Goal: Communication & Community: Answer question/provide support

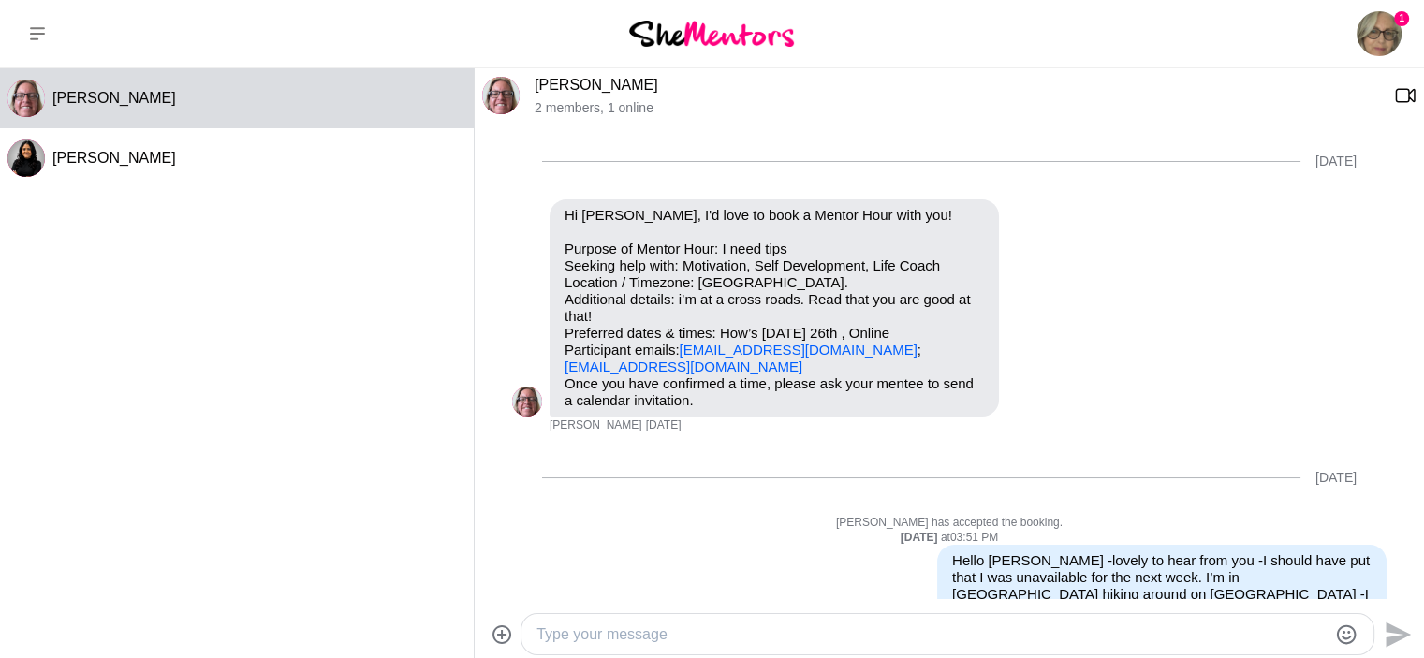
scroll to position [1217, 0]
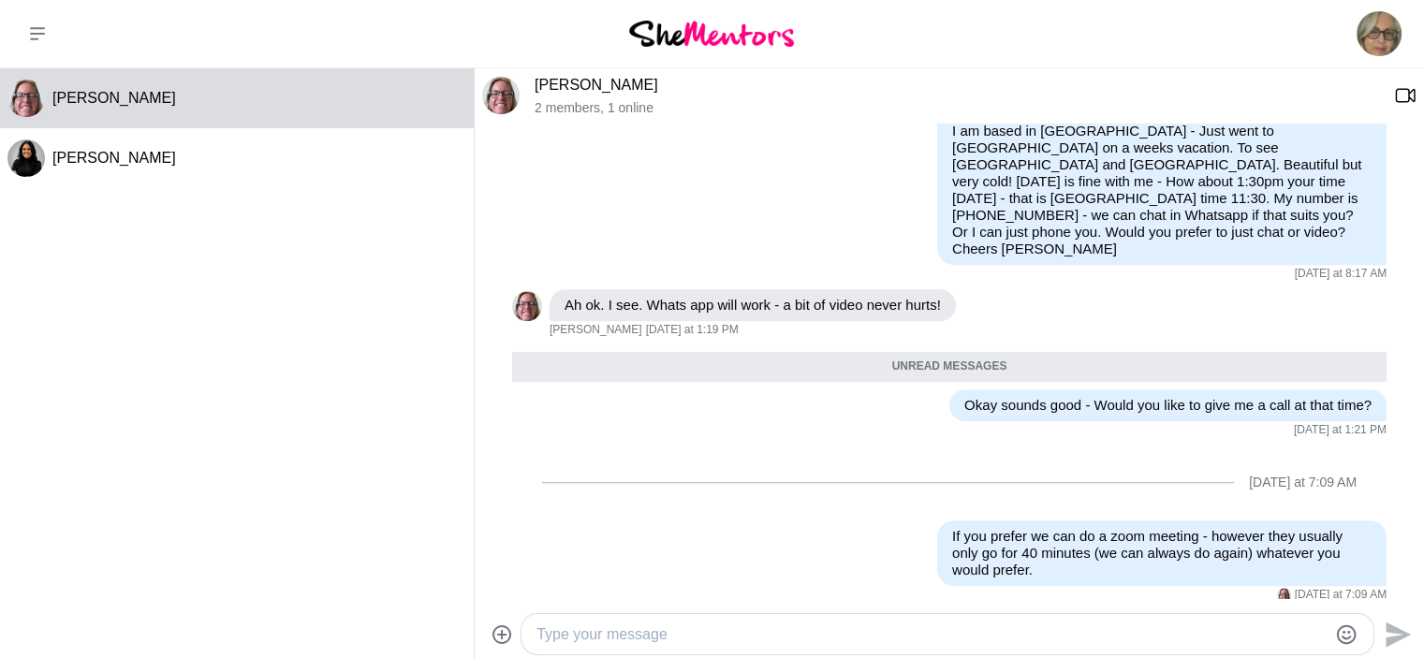
click at [619, 636] on textarea "Type your message" at bounding box center [931, 634] width 790 height 22
paste textarea "[URL][DOMAIN_NAME][SECURITY_DATA]"
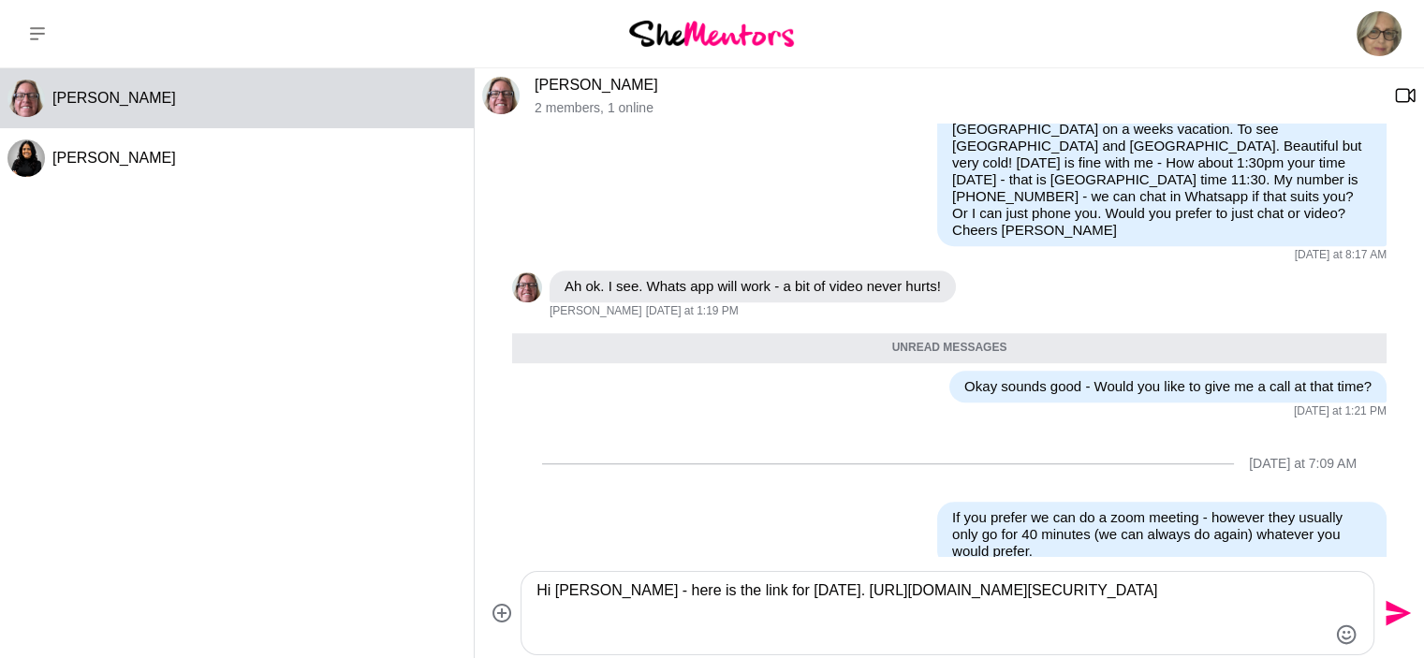
scroll to position [1258, 0]
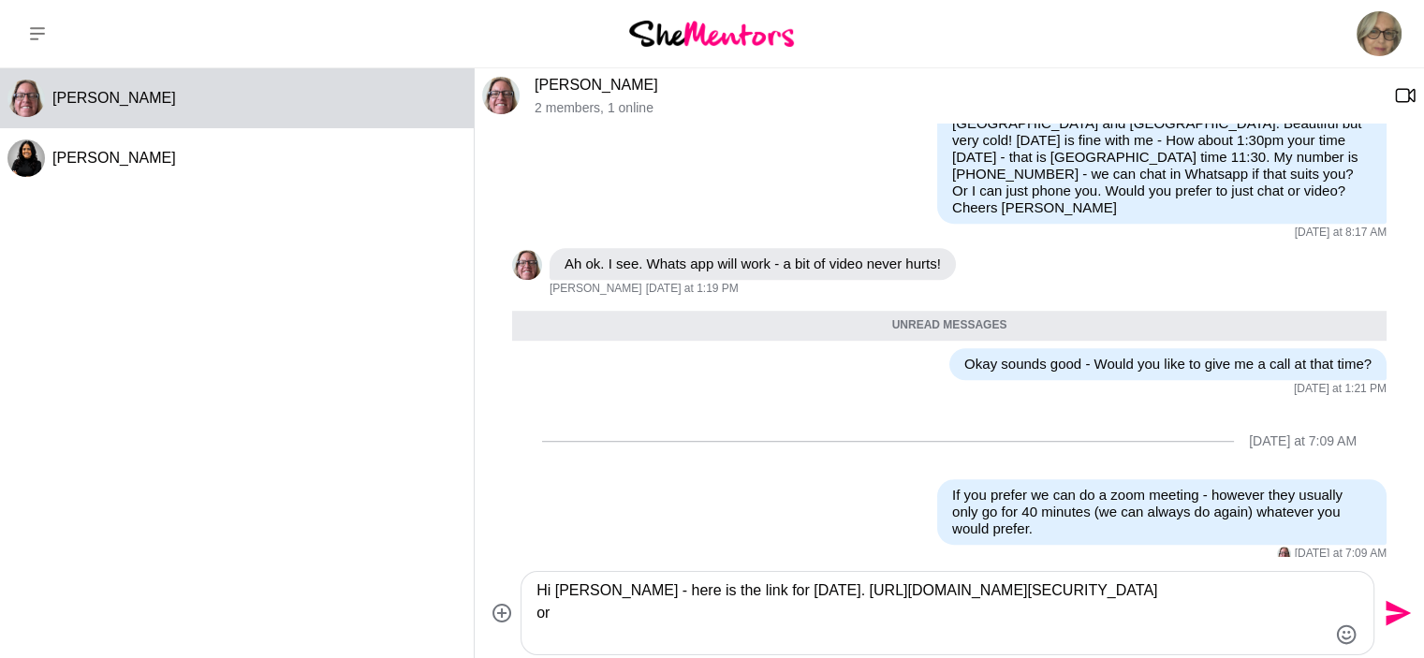
paste textarea "Meeting ID Meeting ID 929 104 7537"
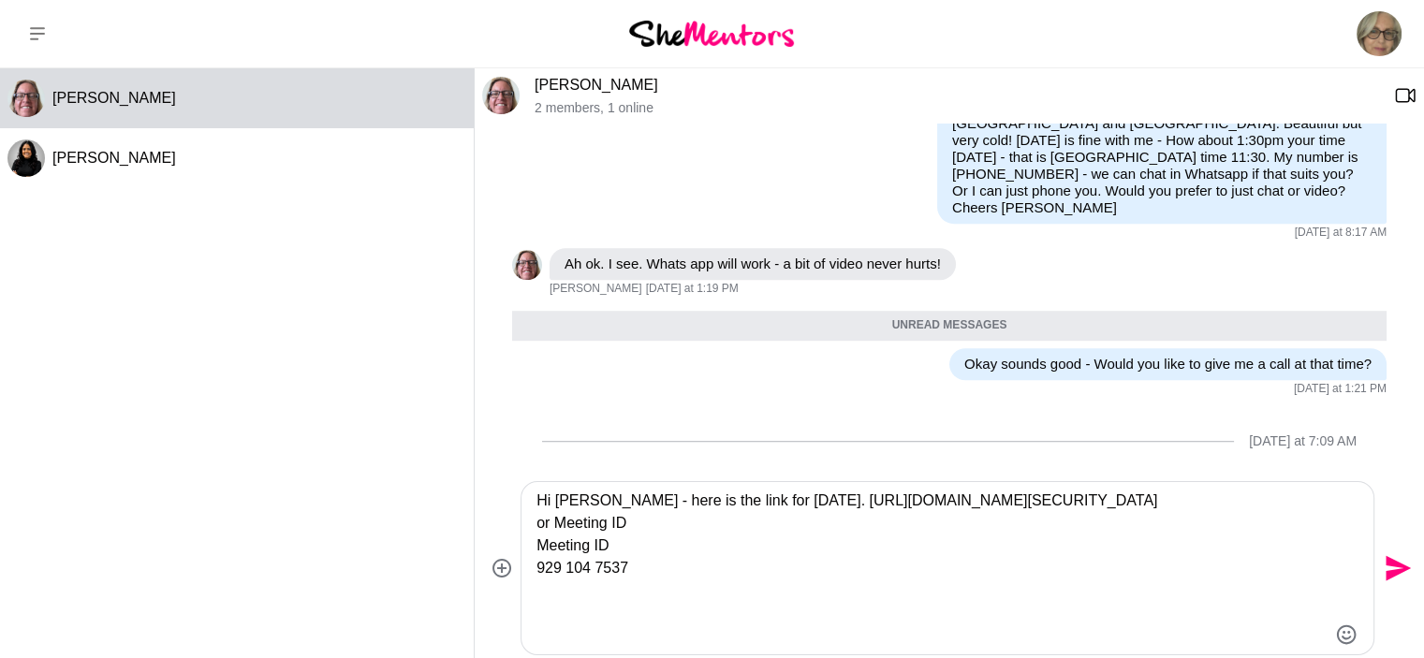
drag, startPoint x: 635, startPoint y: 552, endPoint x: 554, endPoint y: 552, distance: 80.5
click at [554, 552] on textarea "Hi [PERSON_NAME] - here is the link for [DATE]. [URL][DOMAIN_NAME][SECURITY_DAT…" at bounding box center [931, 568] width 790 height 157
click at [639, 595] on textarea "Hi [PERSON_NAME] - here is the link for [DATE]. [URL][DOMAIN_NAME][SECURITY_DAT…" at bounding box center [931, 568] width 790 height 157
click at [532, 626] on div "Hi [PERSON_NAME] - here is the link for [DATE]. [URL][DOMAIN_NAME][SECURITY_DAT…" at bounding box center [947, 568] width 852 height 172
click at [543, 609] on textarea "Hi [PERSON_NAME] - here is the link for [DATE]. [URL][DOMAIN_NAME][SECURITY_DAT…" at bounding box center [931, 568] width 790 height 157
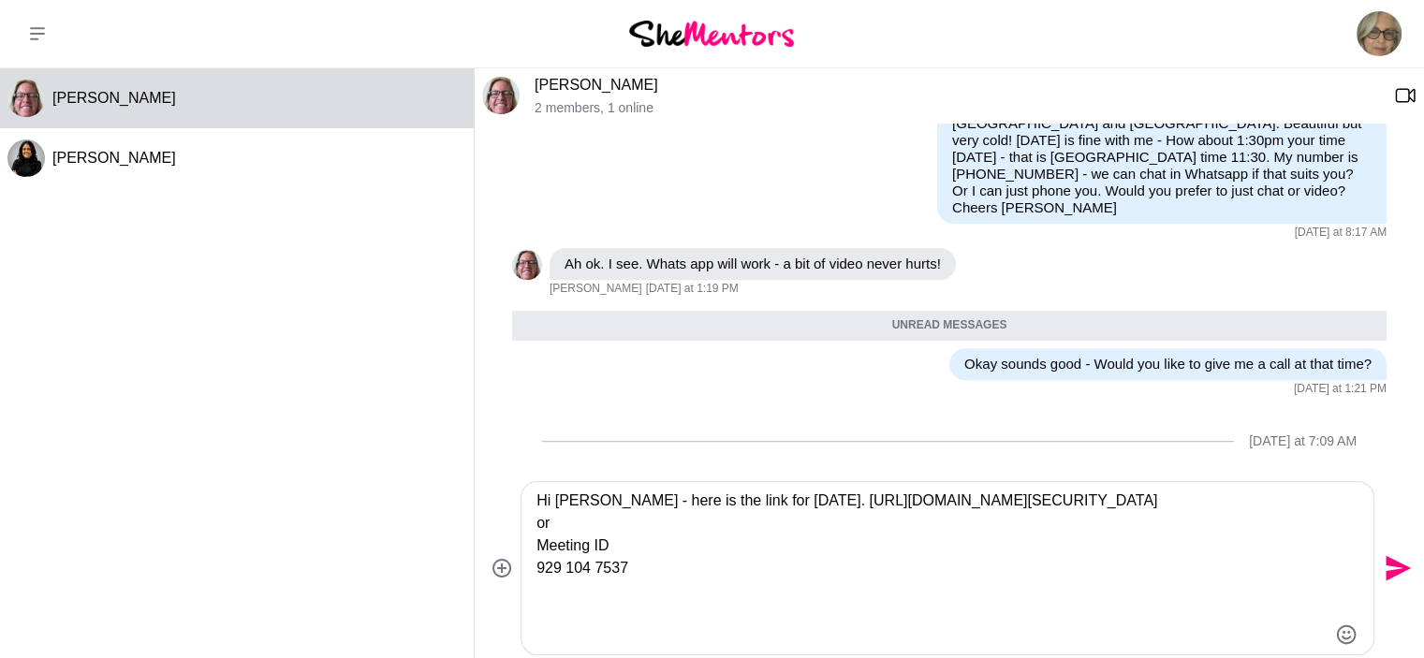
paste textarea "Kh0u0c"
click at [537, 617] on textarea "Hi [PERSON_NAME] - here is the link for [DATE]. [URL][DOMAIN_NAME][SECURITY_DAT…" at bounding box center [931, 568] width 790 height 157
click at [680, 615] on textarea "Hi [PERSON_NAME] - here is the link for [DATE]. [URL][DOMAIN_NAME][SECURITY_DAT…" at bounding box center [931, 568] width 790 height 157
click at [797, 504] on textarea "Hi [PERSON_NAME] - here is the link for [DATE]. [URL][DOMAIN_NAME][SECURITY_DAT…" at bounding box center [931, 568] width 790 height 157
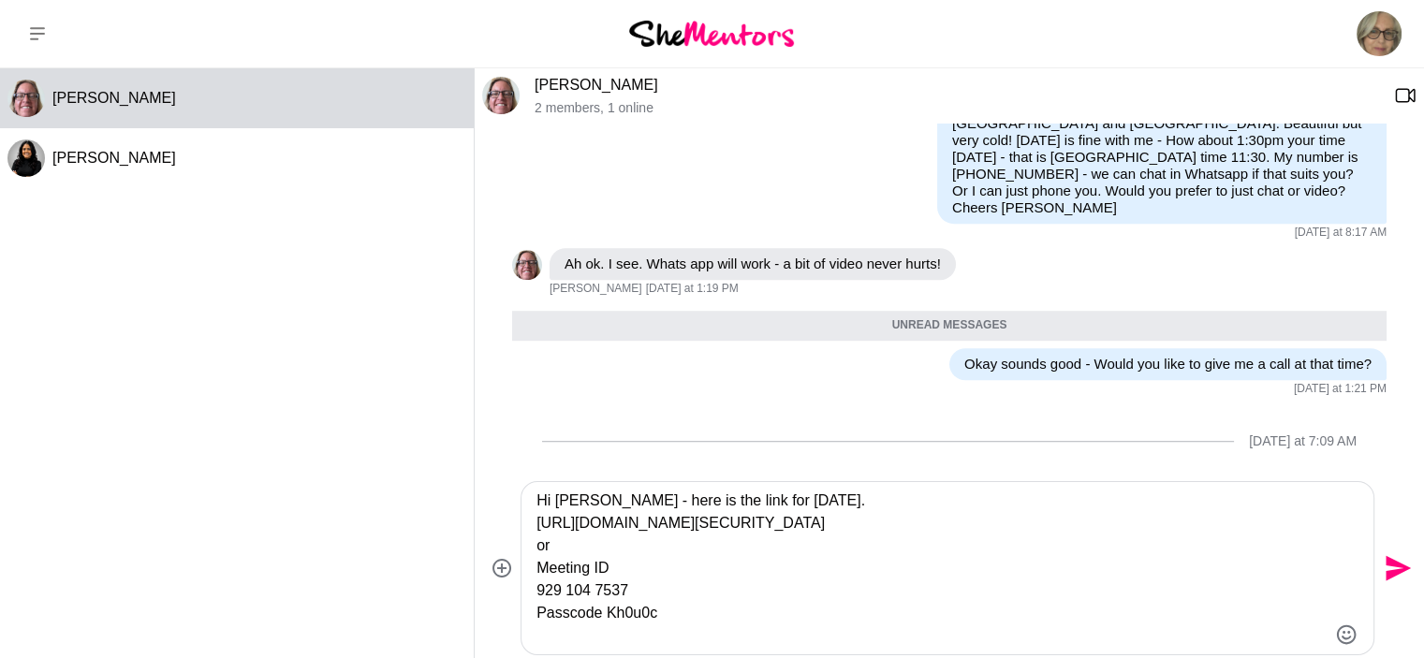
click at [826, 502] on textarea "Hi [PERSON_NAME] - here is the link for [DATE]. [URL][DOMAIN_NAME][SECURITY_DAT…" at bounding box center [931, 568] width 790 height 157
click at [758, 555] on textarea "Hi [PERSON_NAME] - here is the link for [DATE]. [URL][DOMAIN_NAME][SECURITY_DAT…" at bounding box center [931, 568] width 790 height 157
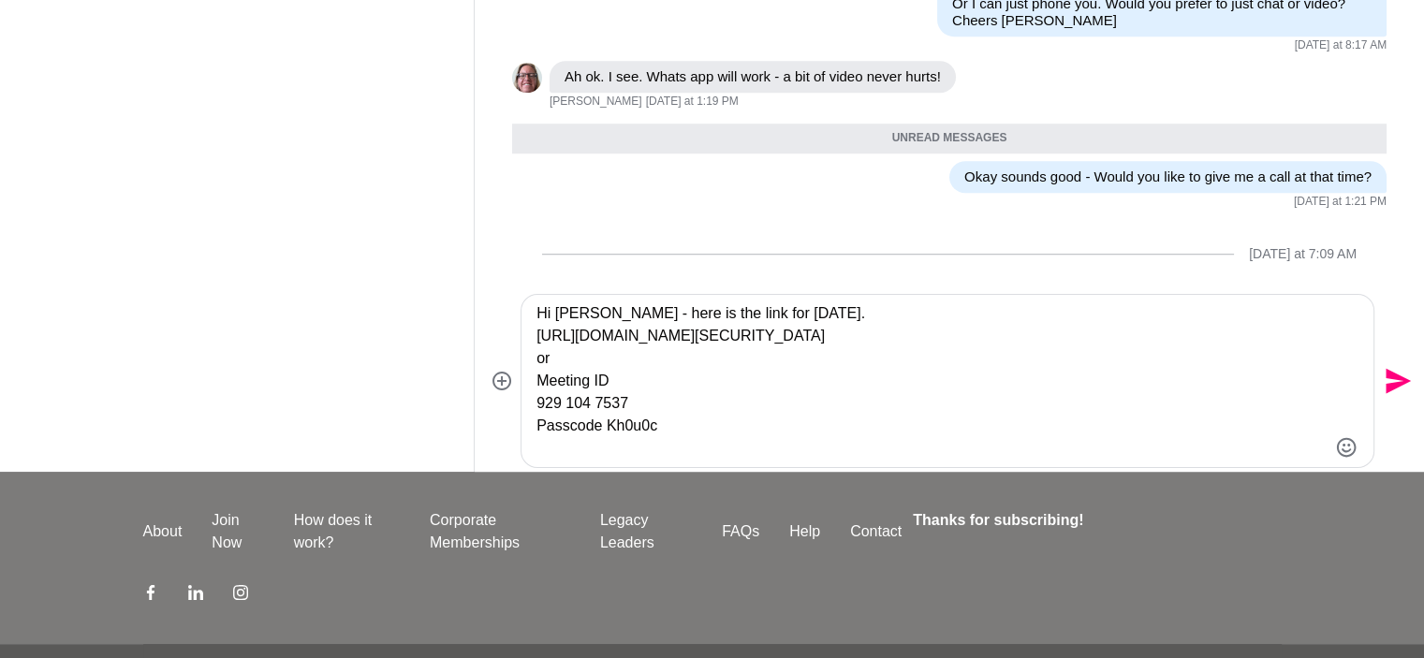
click at [680, 434] on textarea "Hi [PERSON_NAME] - here is the link for [DATE]. [URL][DOMAIN_NAME][SECURITY_DAT…" at bounding box center [931, 380] width 790 height 157
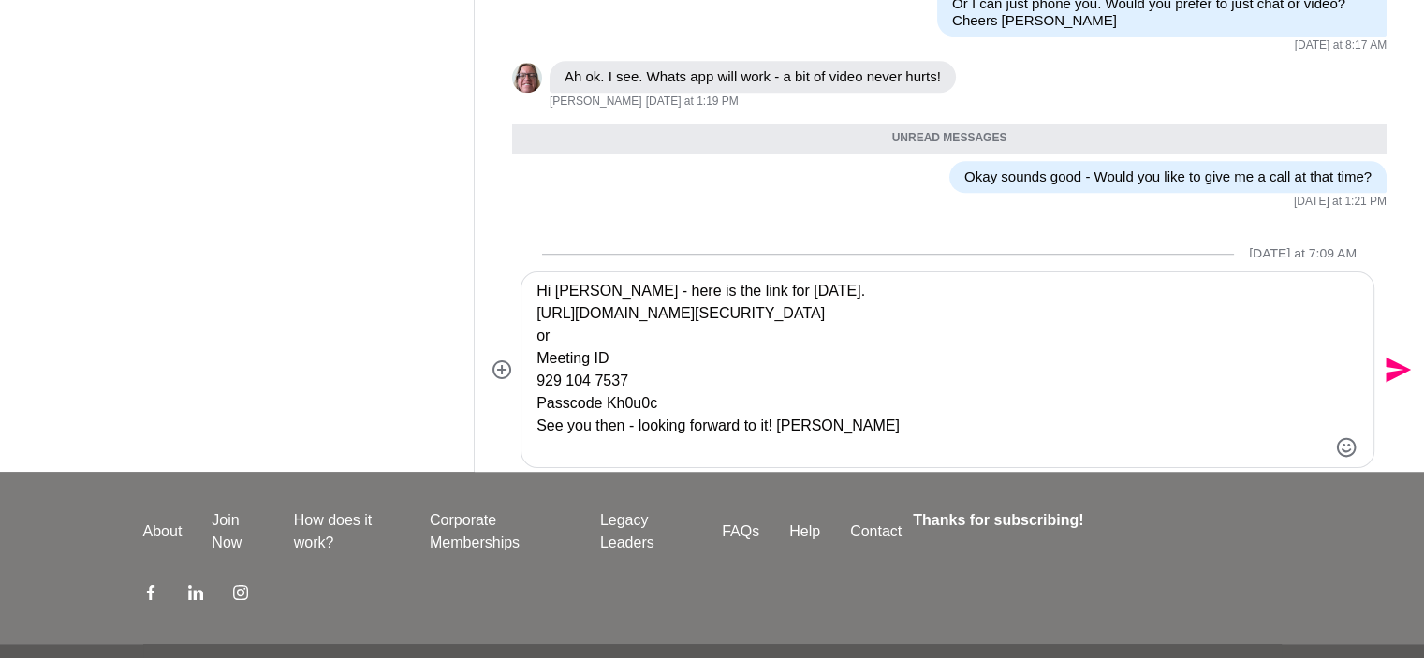
click at [672, 405] on textarea "Hi [PERSON_NAME] - here is the link for [DATE]. [URL][DOMAIN_NAME][SECURITY_DAT…" at bounding box center [931, 370] width 790 height 180
click at [847, 434] on textarea "Hi [PERSON_NAME] - here is the link for [DATE]. [URL][DOMAIN_NAME][SECURITY_DAT…" at bounding box center [931, 370] width 790 height 180
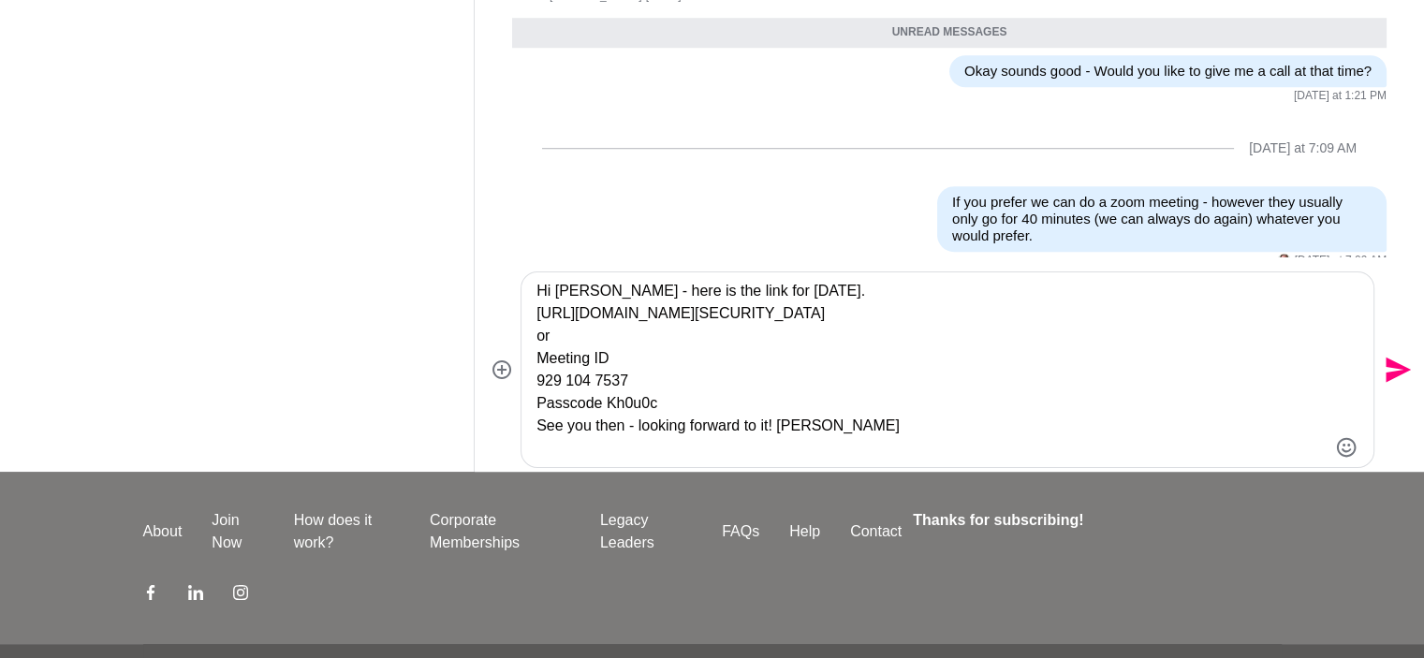
scroll to position [1370, 0]
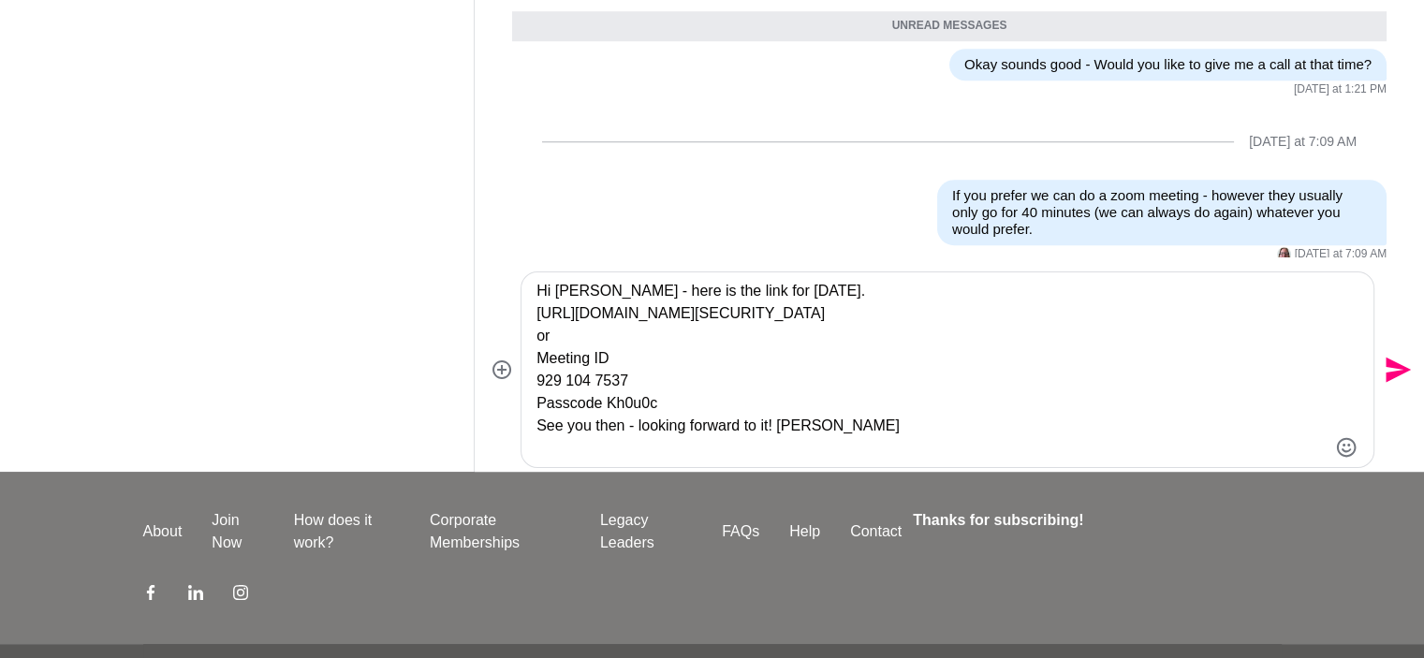
click at [902, 378] on textarea "Hi [PERSON_NAME] - here is the link for [DATE]. [URL][DOMAIN_NAME][SECURITY_DAT…" at bounding box center [931, 370] width 790 height 180
type textarea "Hi [PERSON_NAME] - here is the link for [DATE]. [URL][DOMAIN_NAME][SECURITY_DAT…"
click at [1396, 370] on icon "Send" at bounding box center [1396, 370] width 30 height 30
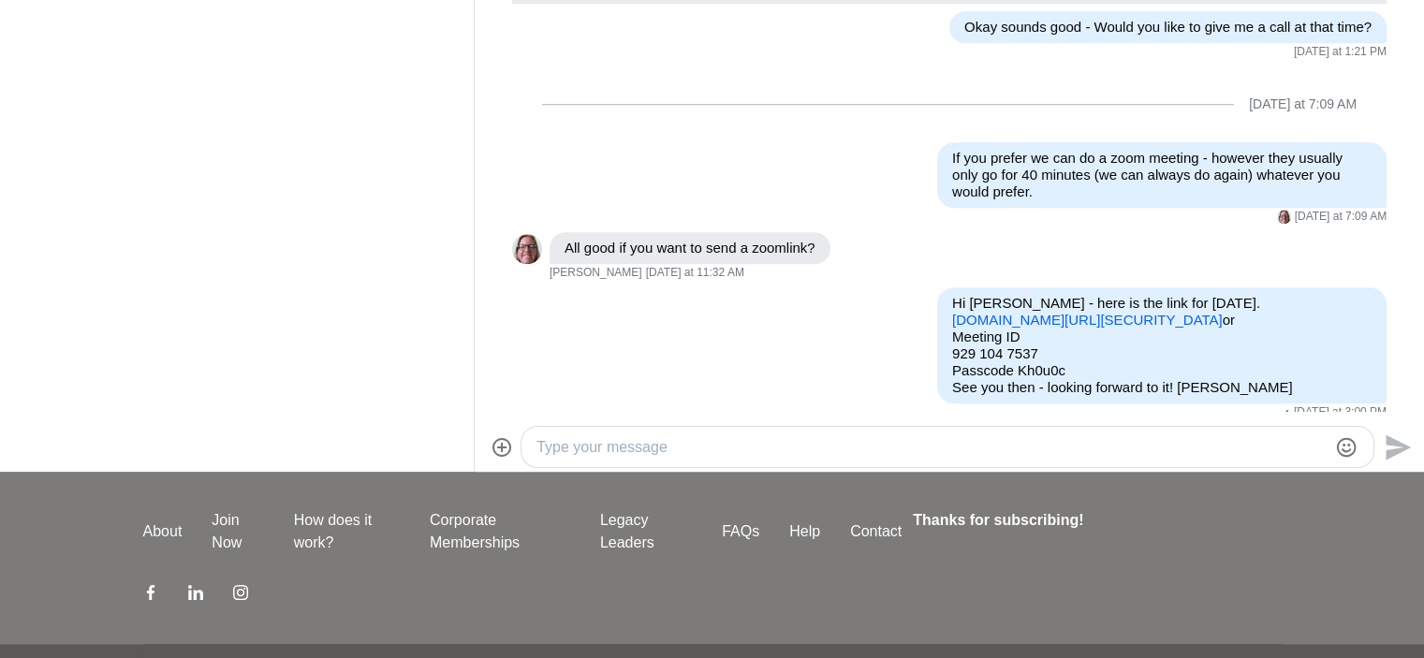
scroll to position [1425, 0]
